Goal: Task Accomplishment & Management: Manage account settings

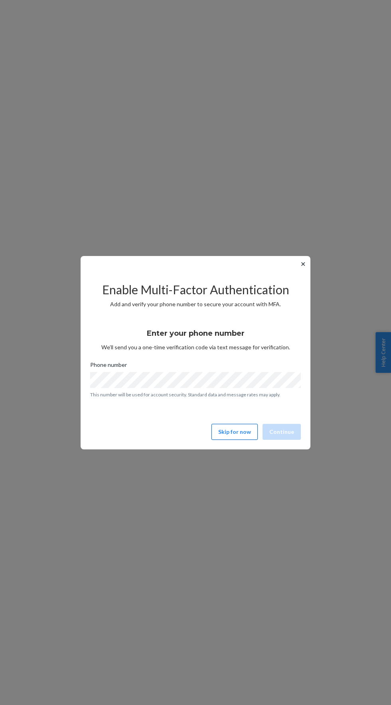
click at [237, 431] on button "Skip for now" at bounding box center [234, 432] width 46 height 16
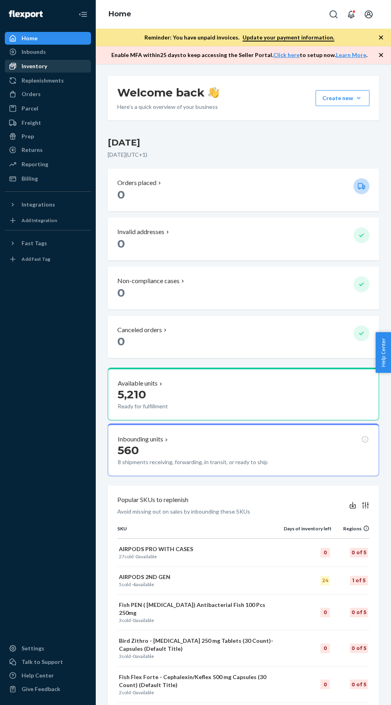
click at [54, 66] on div "Inventory" at bounding box center [48, 66] width 85 height 11
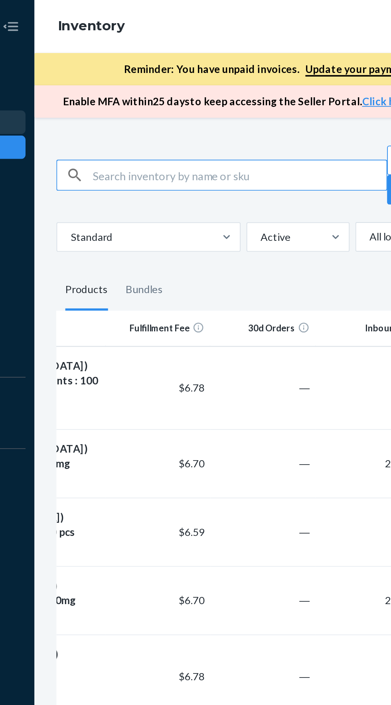
scroll to position [0, 106]
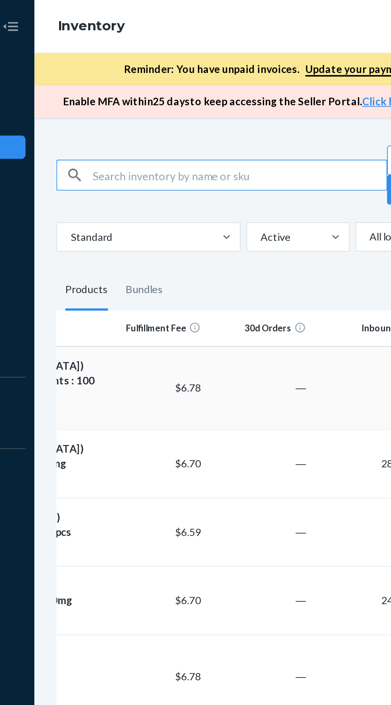
click at [223, 211] on td "―" at bounding box center [217, 210] width 57 height 45
